Goal: Information Seeking & Learning: Learn about a topic

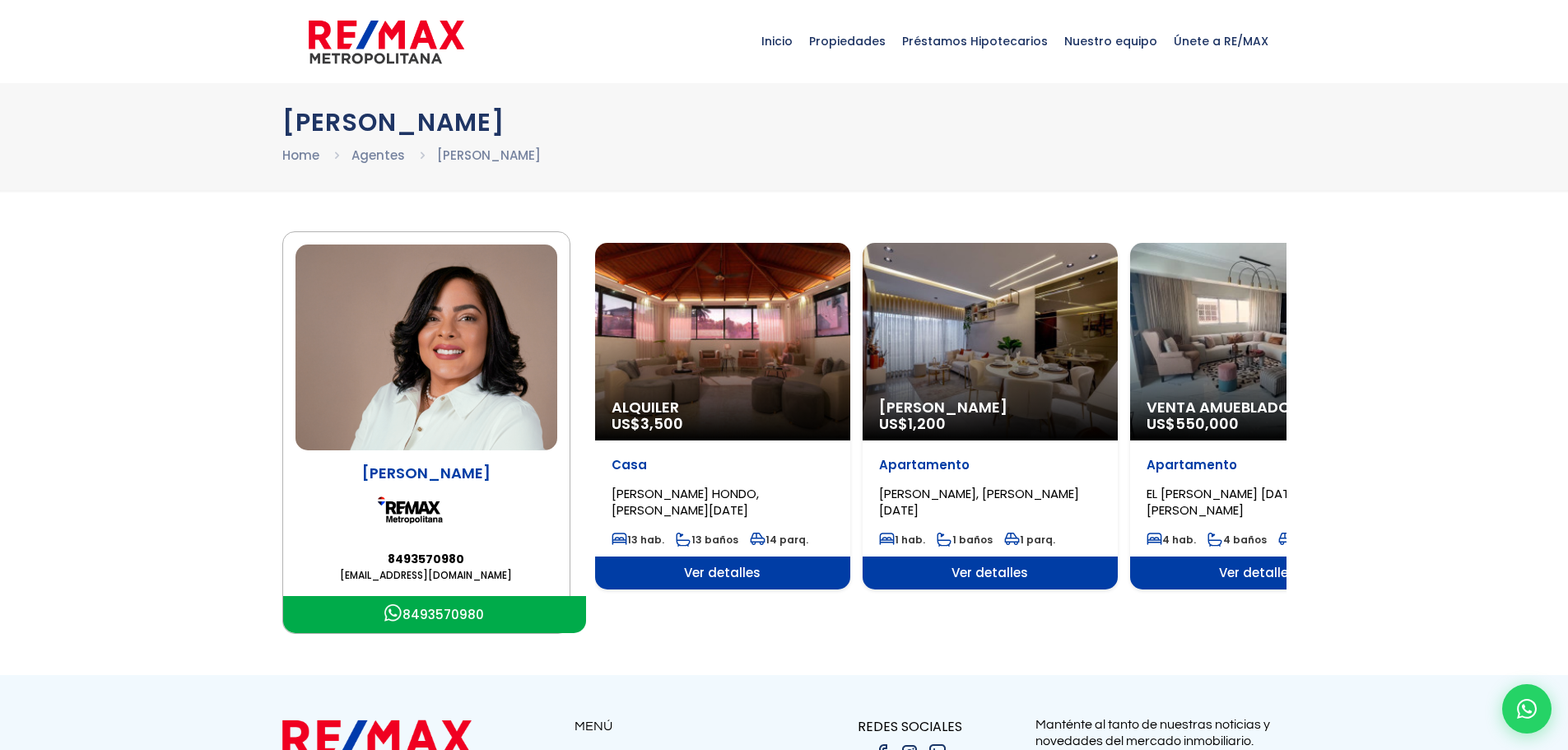
click at [463, 153] on li "[PERSON_NAME]" at bounding box center [489, 155] width 104 height 21
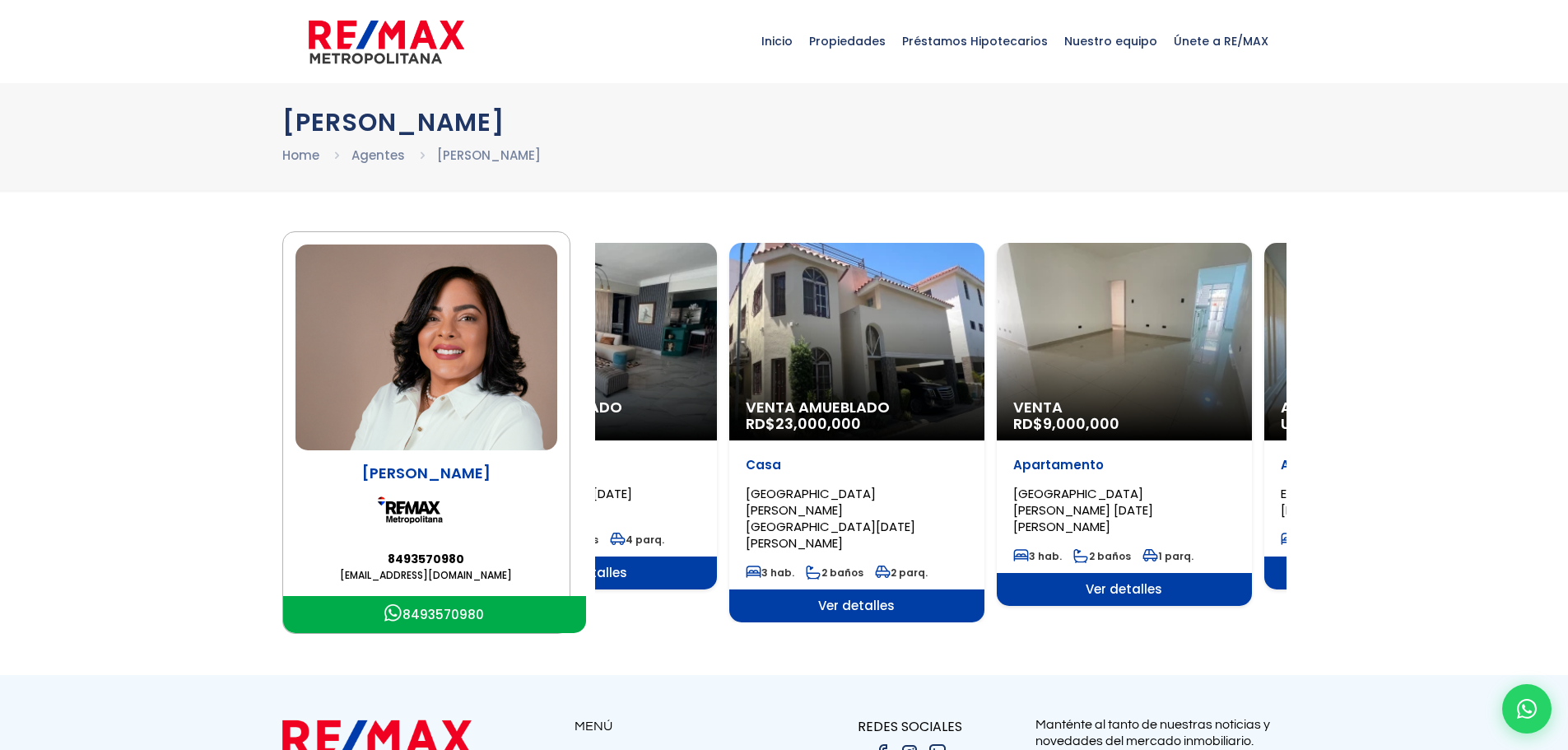
click at [730, 404] on div "Venta Amueblado RD$ 23,000,000" at bounding box center [857, 341] width 255 height 197
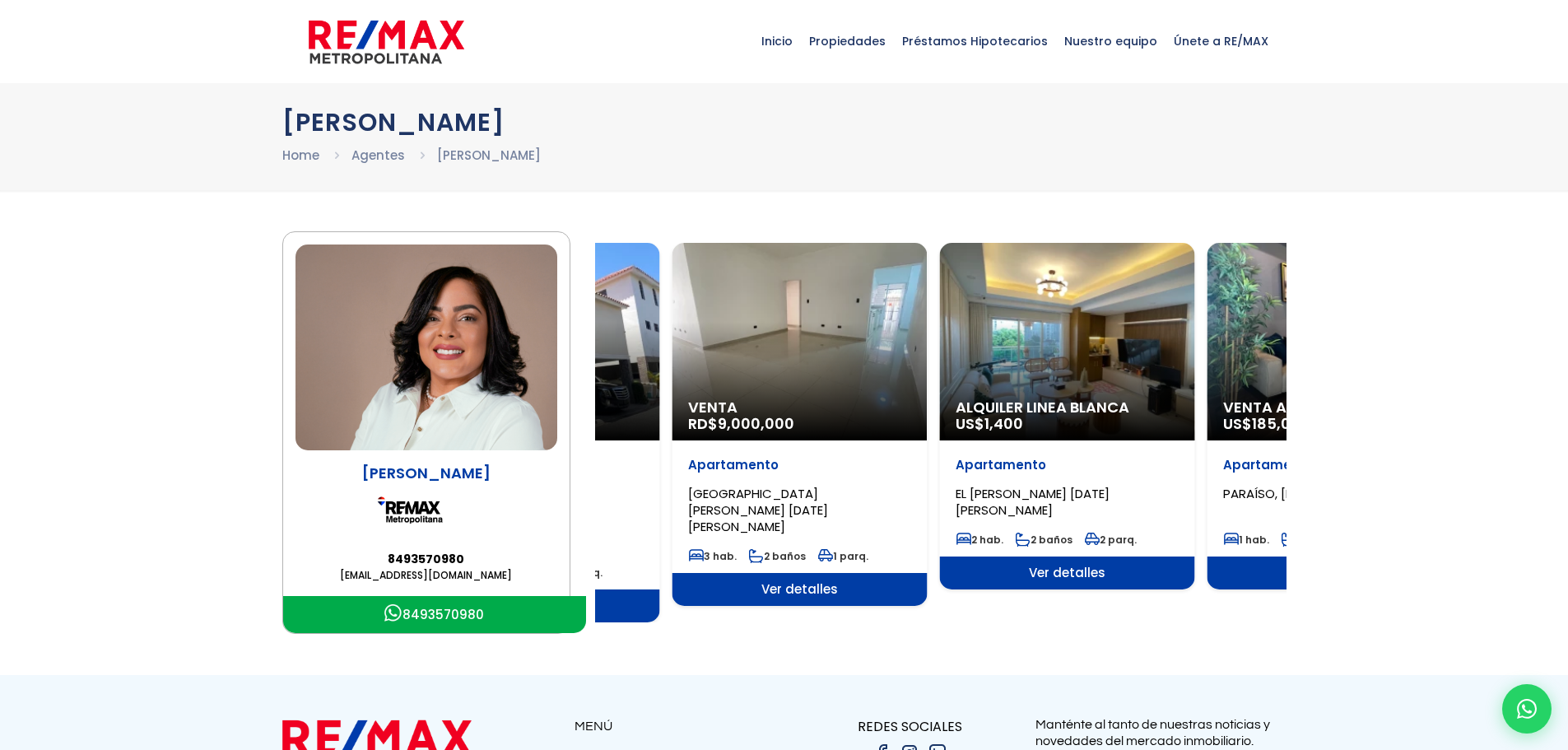
click at [1060, 414] on div "Alquiler Linea Blanca US$ 1,400" at bounding box center [1067, 341] width 255 height 197
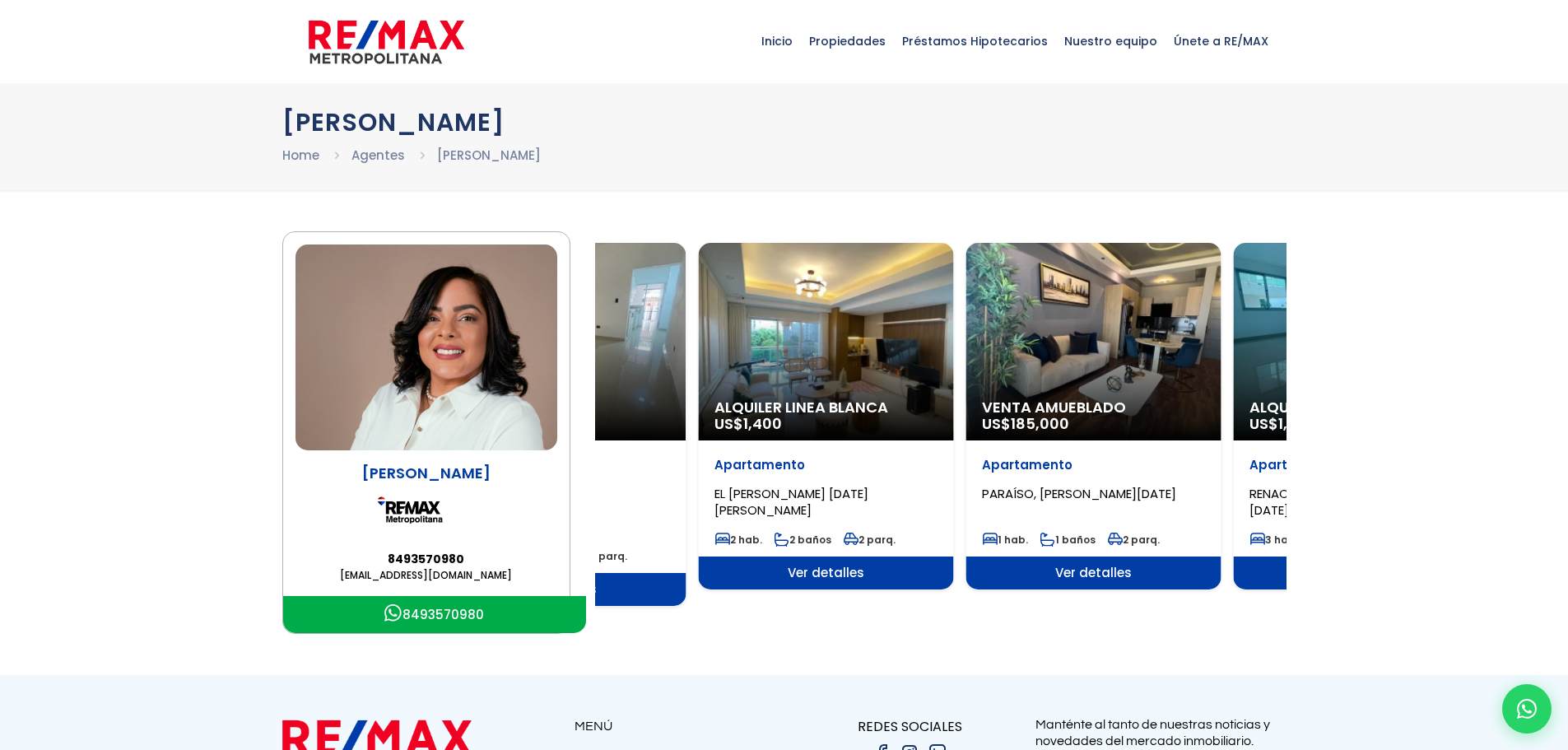
click at [883, 414] on div "Alquiler Linea Blanca US$ 1,400" at bounding box center [826, 341] width 255 height 197
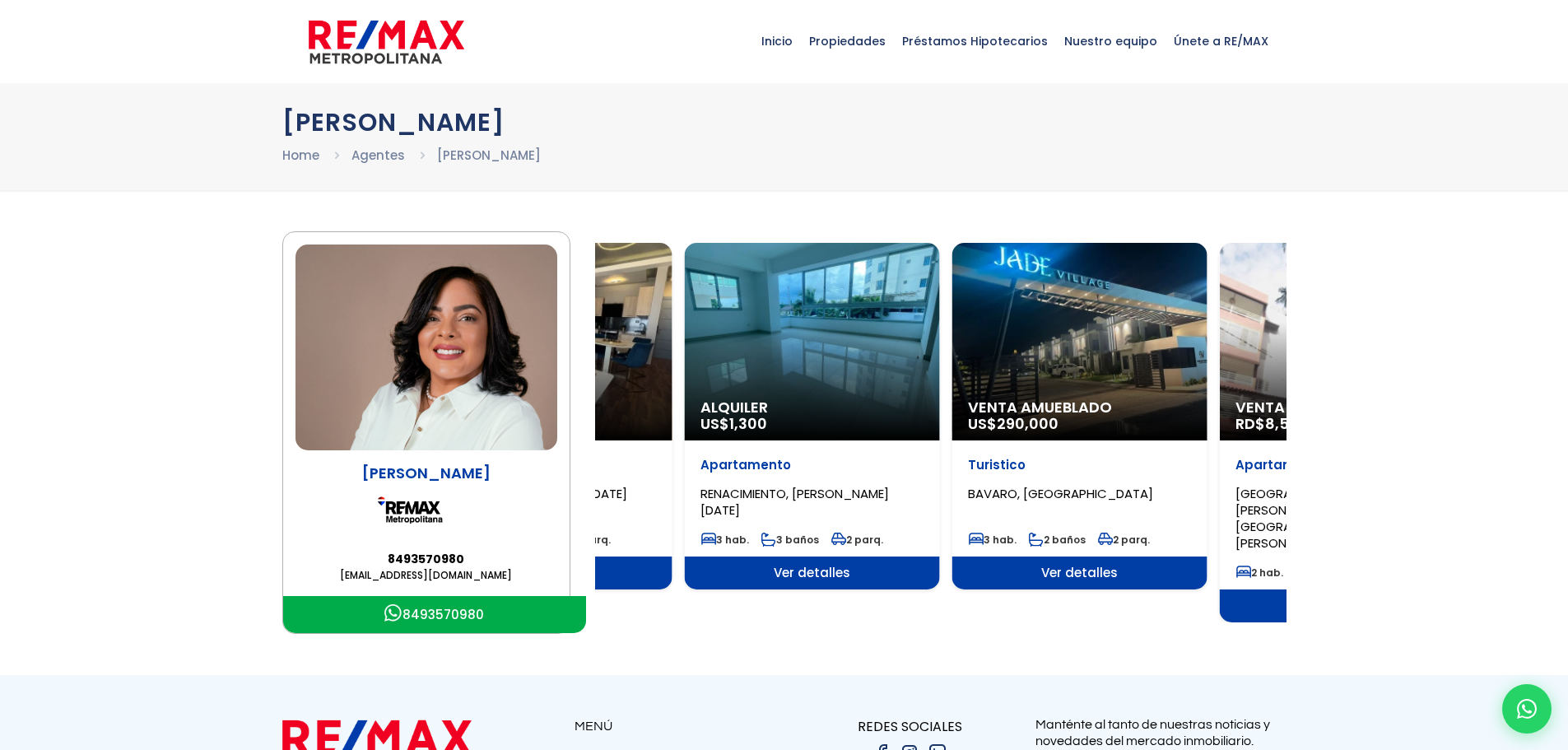
click at [859, 401] on div "Alquiler US$ 1,300" at bounding box center [812, 341] width 255 height 197
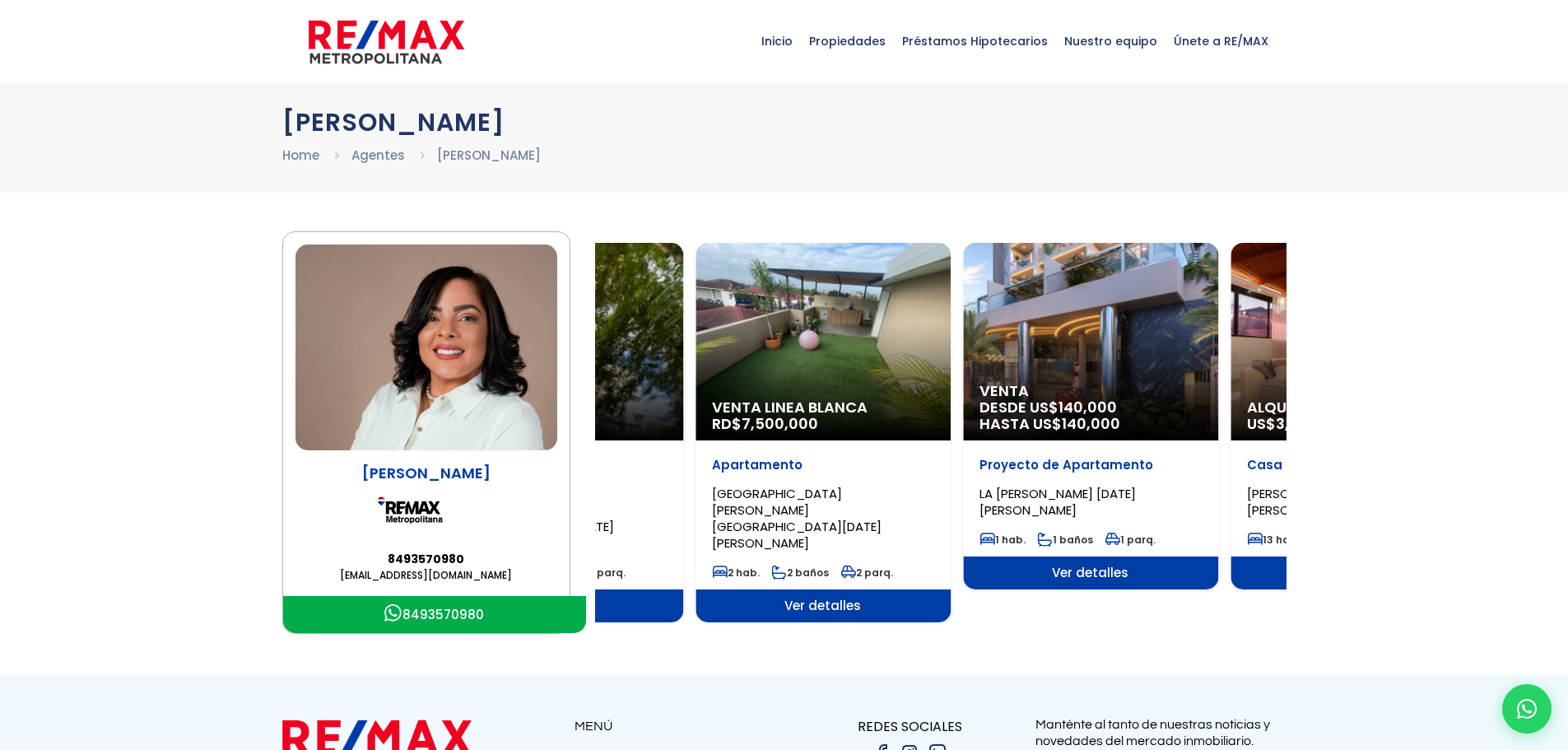
click at [865, 404] on div "Venta Linea Blanca RD$ 7,500,000" at bounding box center [823, 341] width 255 height 197
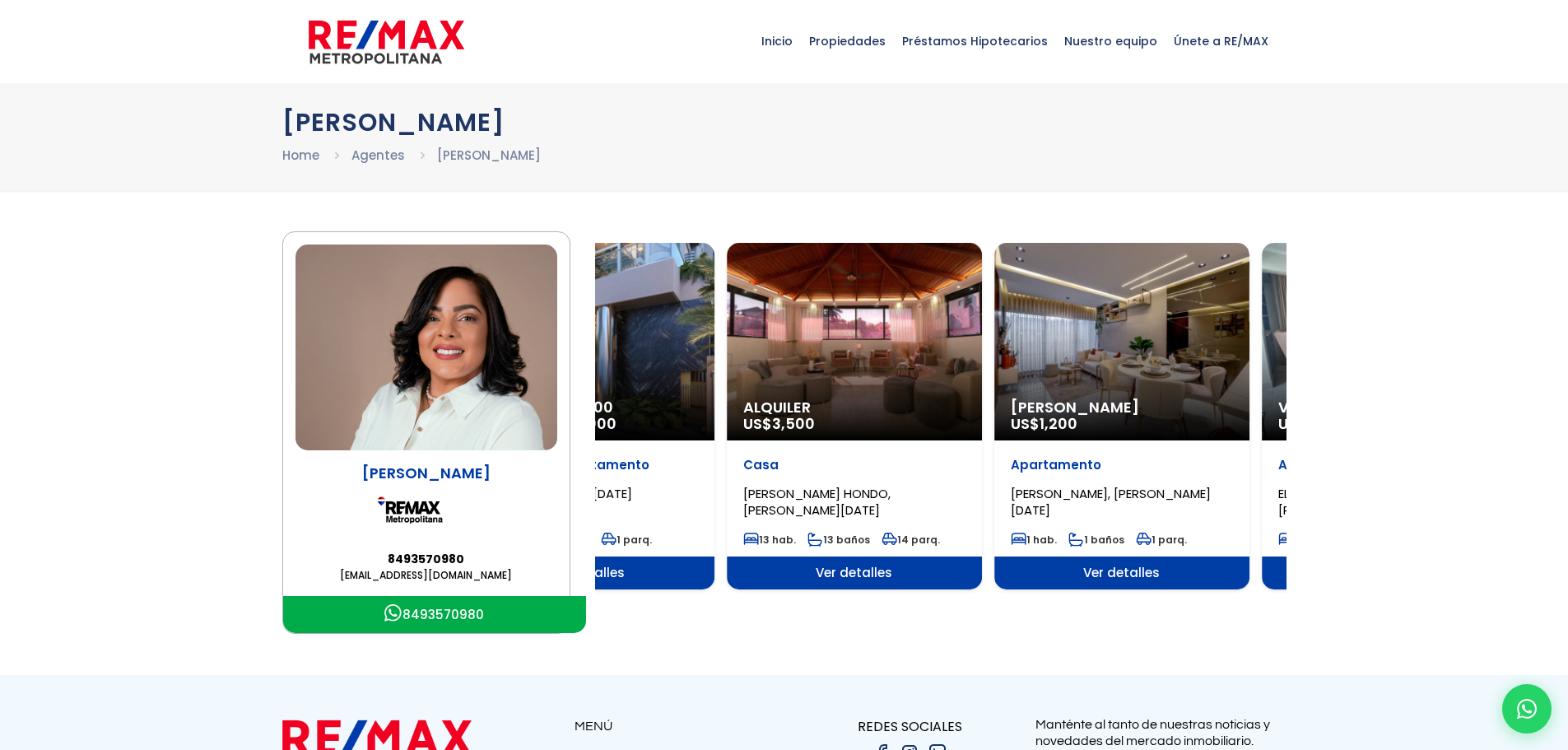
click at [858, 369] on div "Alquiler US$ 3,500" at bounding box center [854, 341] width 255 height 197
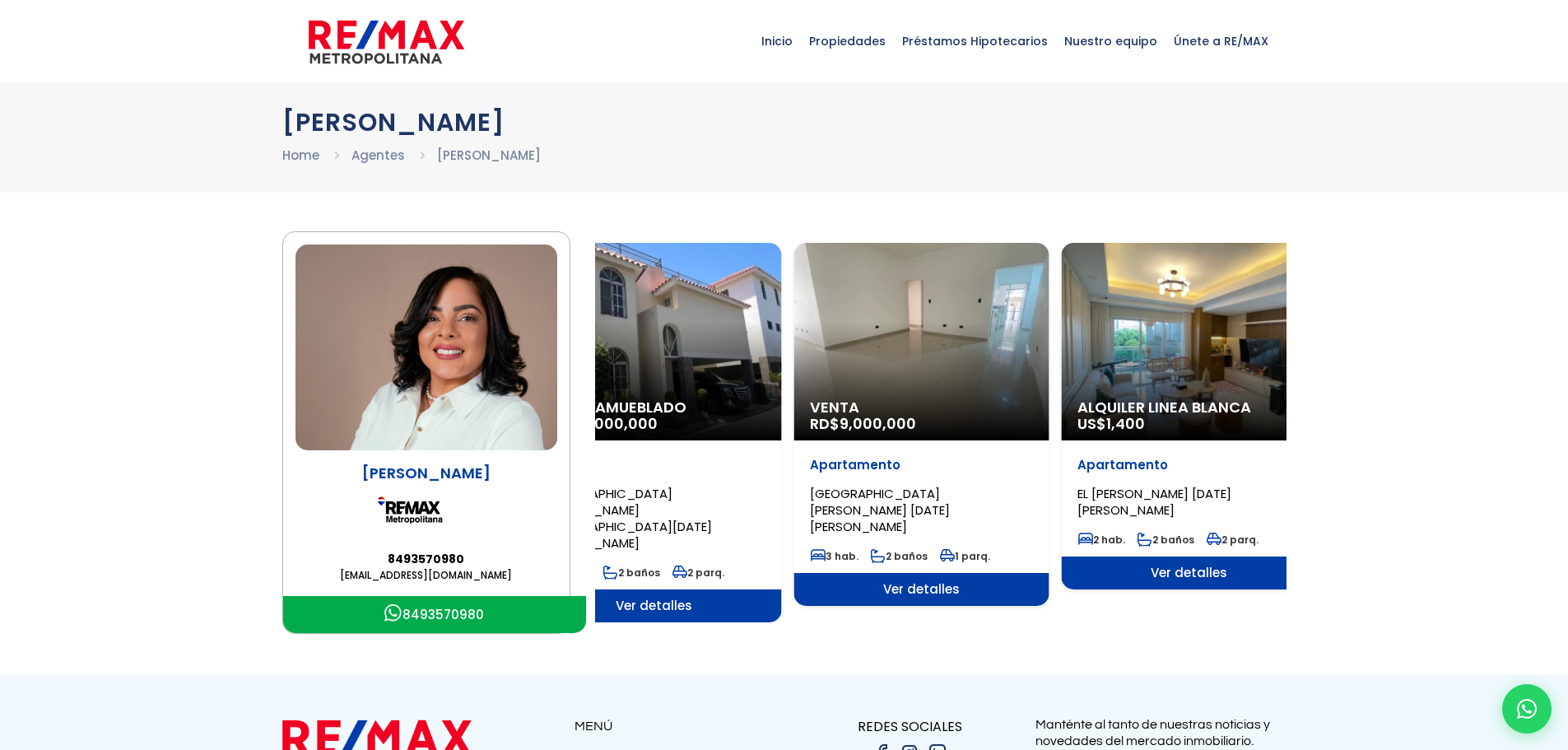
click at [836, 374] on div "Venta RD$ 9,000,000" at bounding box center [921, 341] width 255 height 197
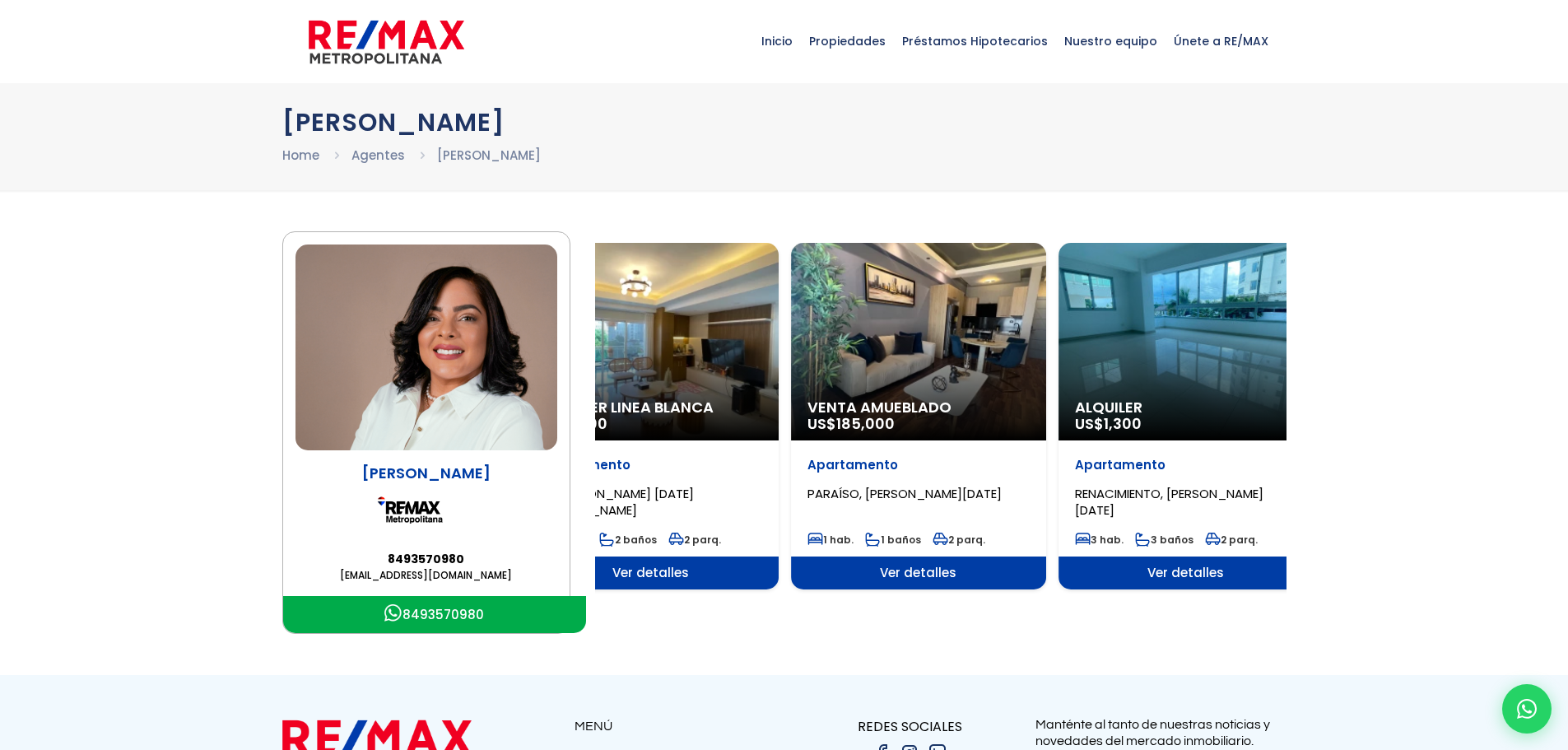
click at [725, 363] on div "Alquiler Linea Blanca US$ 1,400" at bounding box center [651, 341] width 255 height 197
